Goal: Information Seeking & Learning: Check status

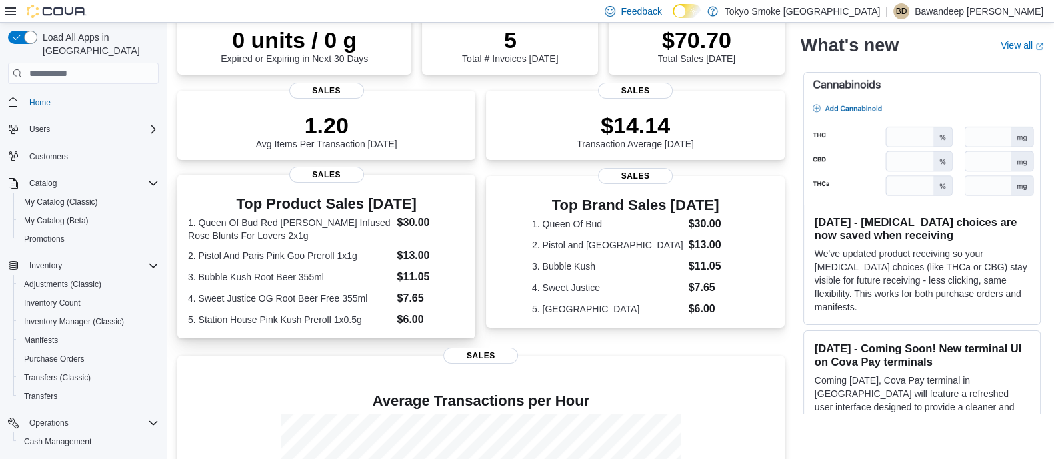
scroll to position [250, 0]
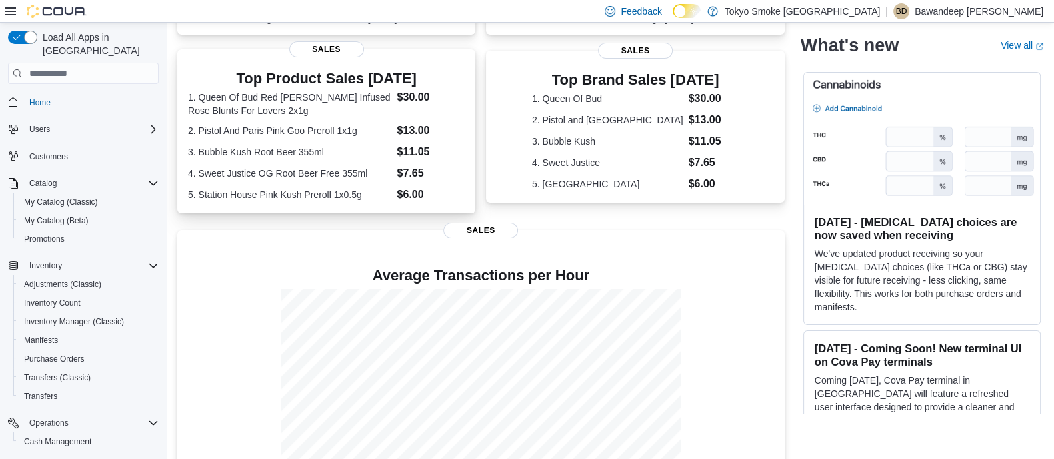
click at [387, 163] on dl "1. Queen Of Bud Red Jasper Diamond Infused Rose Blunts For Lovers 2x1g $30.00 2…" at bounding box center [326, 145] width 277 height 113
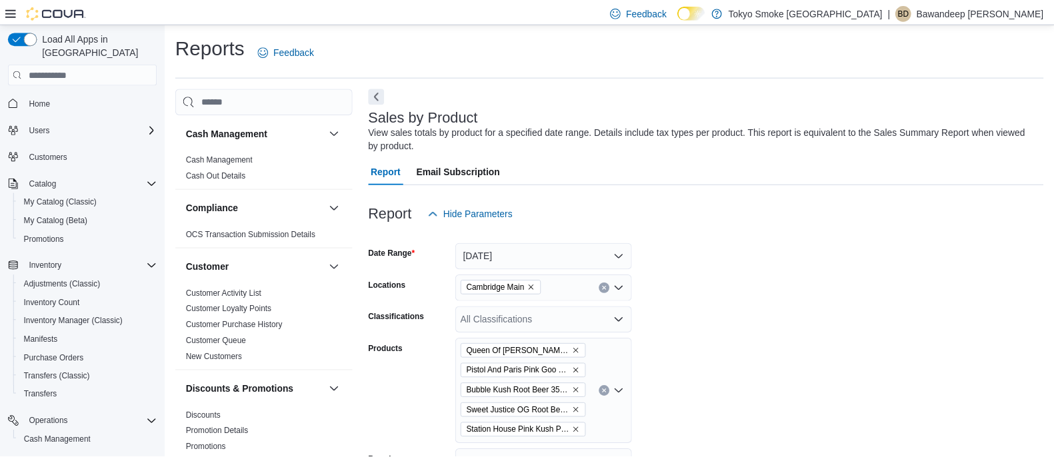
scroll to position [44, 0]
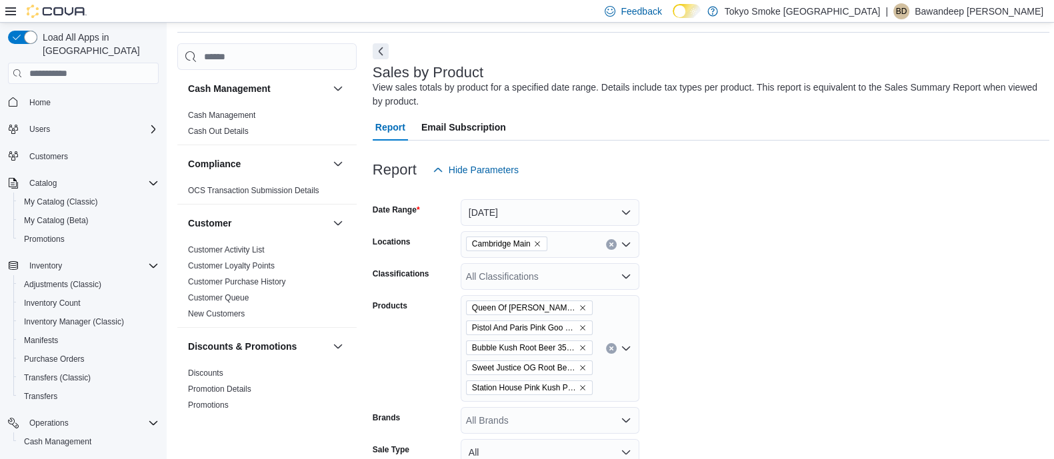
click at [23, 93] on span "Home" at bounding box center [83, 101] width 151 height 17
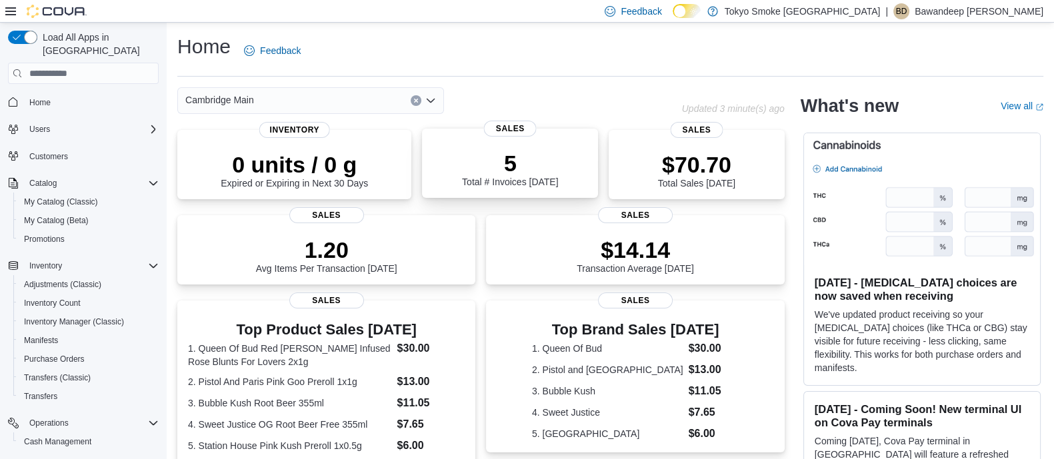
click at [449, 181] on div "5 Total # Invoices [DATE]" at bounding box center [510, 166] width 155 height 43
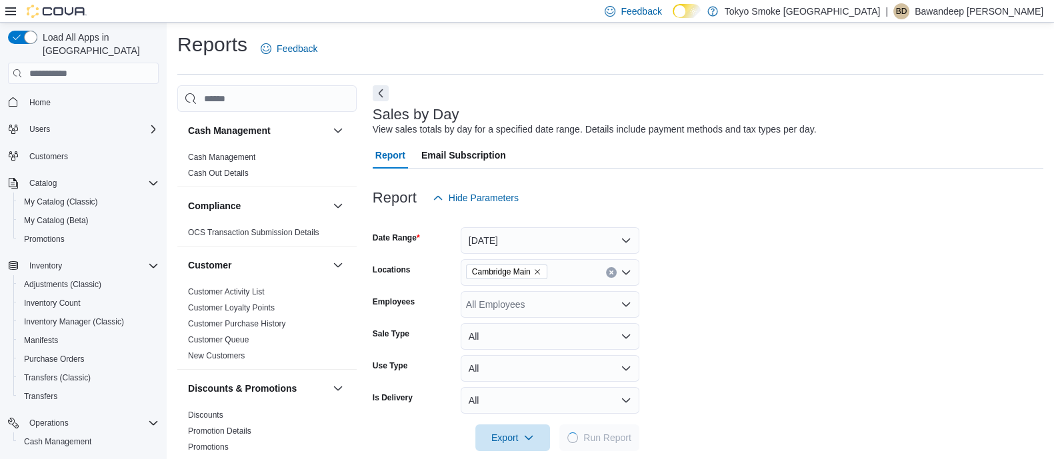
scroll to position [20, 0]
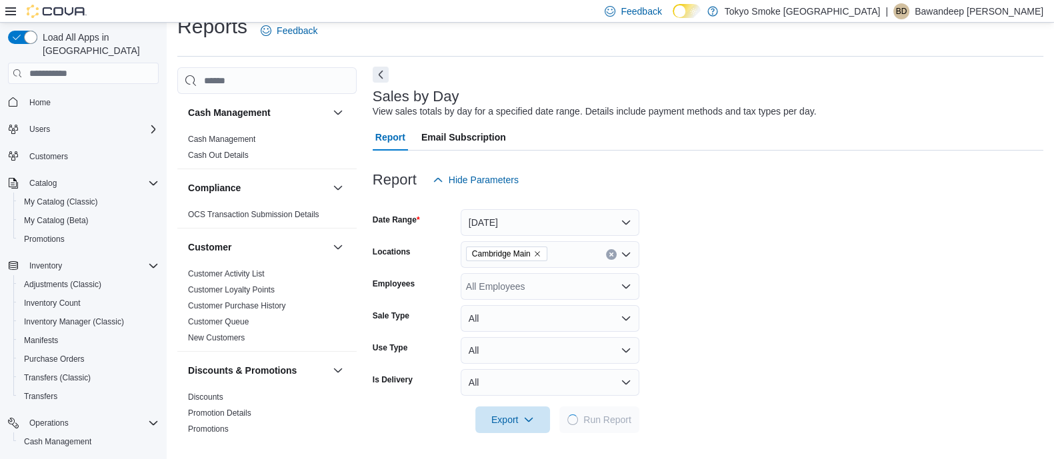
click at [377, 73] on button "Next" at bounding box center [381, 75] width 16 height 16
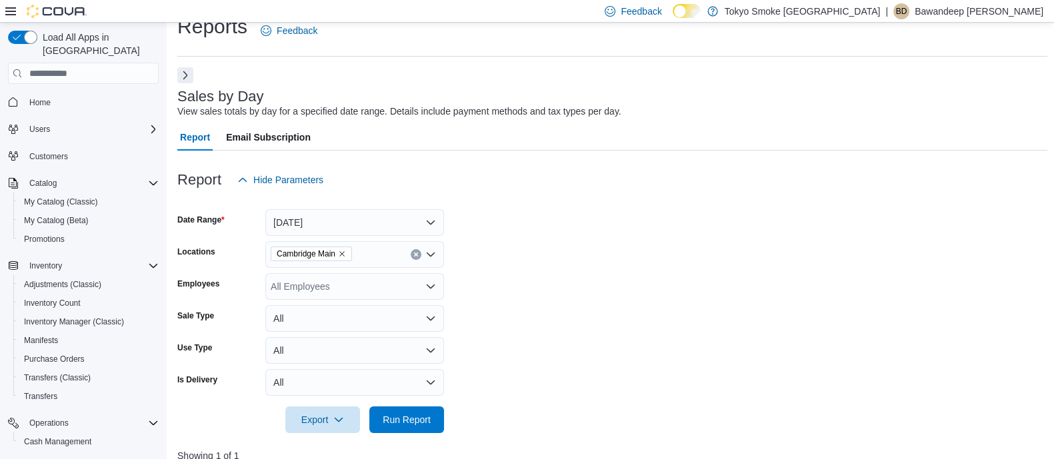
scroll to position [353, 0]
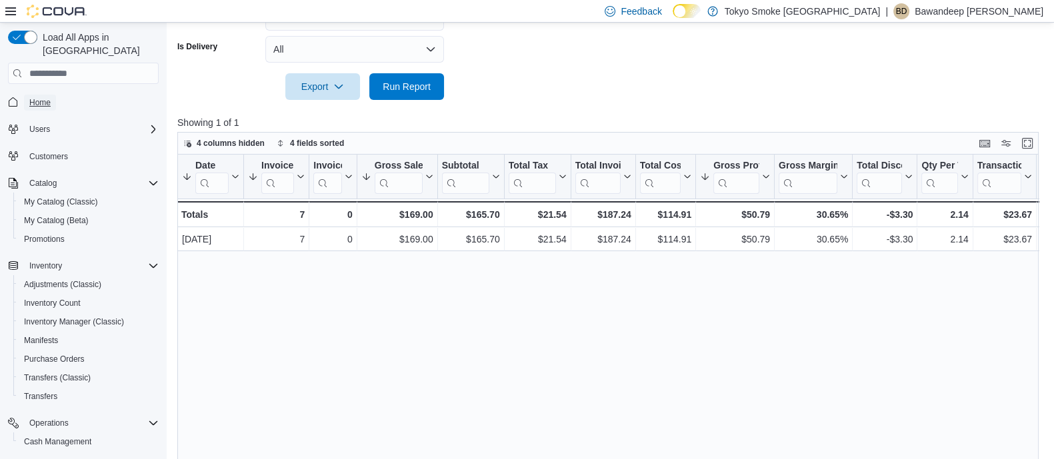
click at [39, 97] on span "Home" at bounding box center [39, 102] width 21 height 11
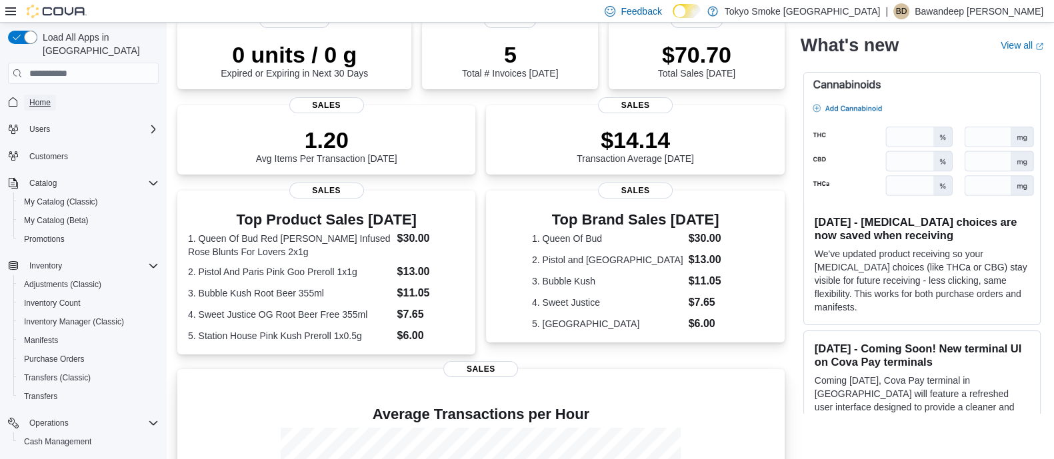
scroll to position [301, 0]
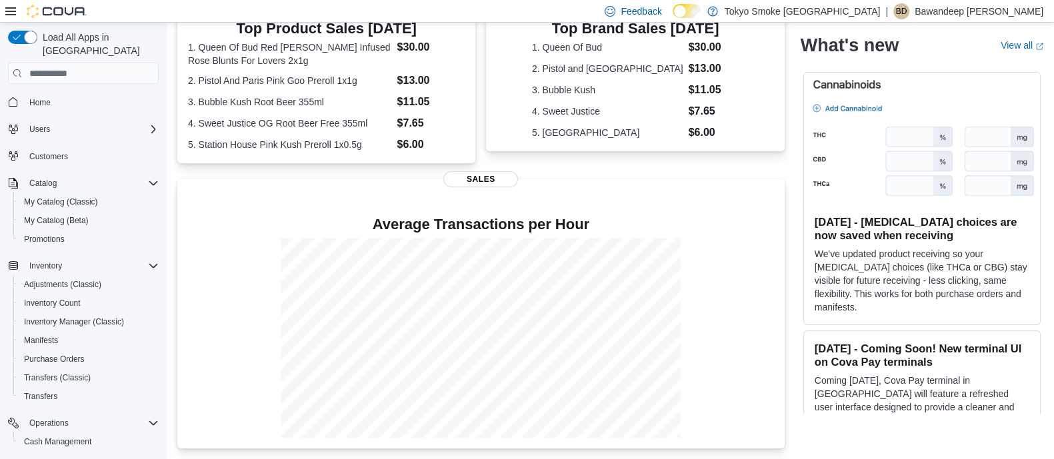
click at [804, 229] on div "Cambridge Main Updated 4 minute(s) ago 0 units / 0 g Expired or Expiring in Nex…" at bounding box center [610, 117] width 866 height 662
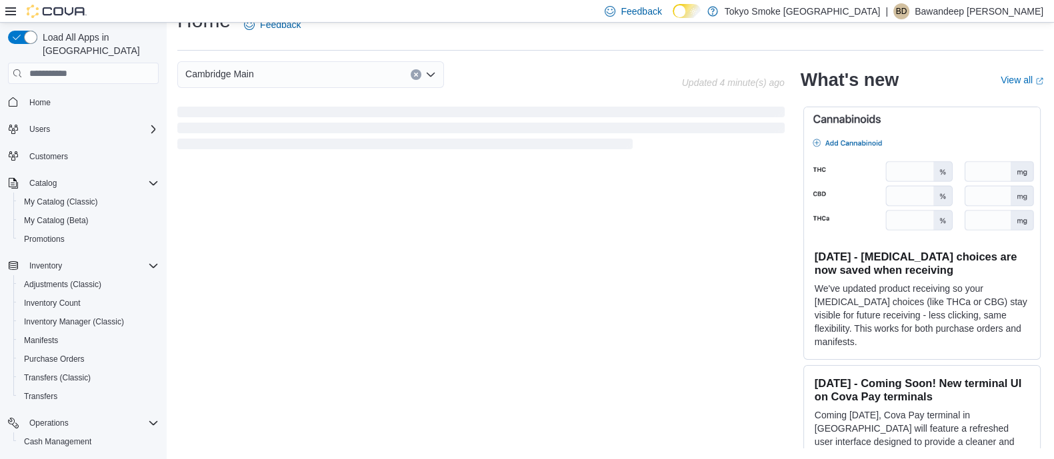
scroll to position [339, 0]
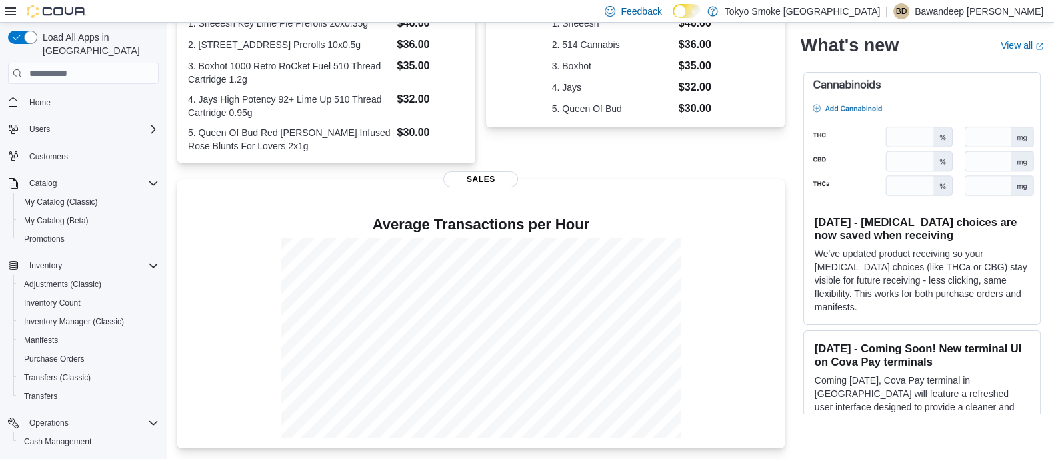
click at [485, 145] on div "Top Product Sales Today 1. Sheeesh Key Lime Pie Prerolls 20x0.35g $46.00 2. 514…" at bounding box center [480, 69] width 607 height 188
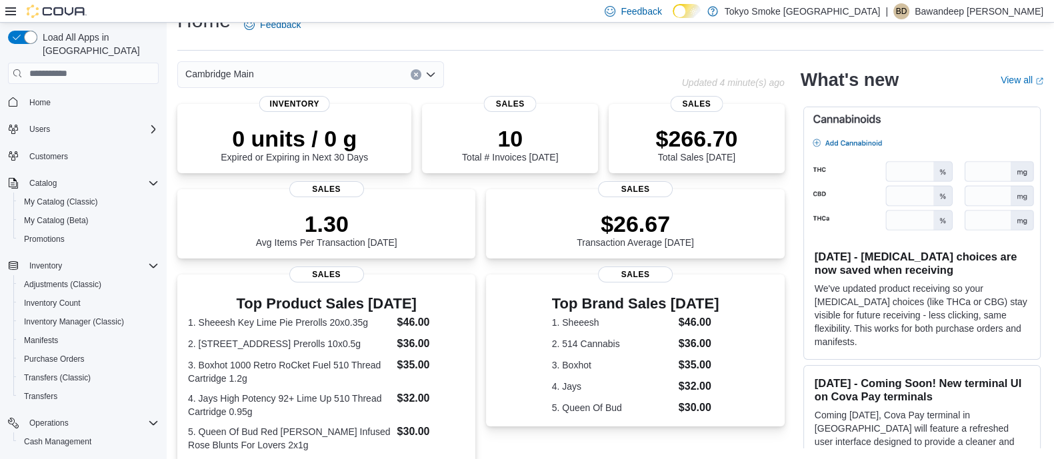
scroll to position [83, 0]
